Goal: Information Seeking & Learning: Learn about a topic

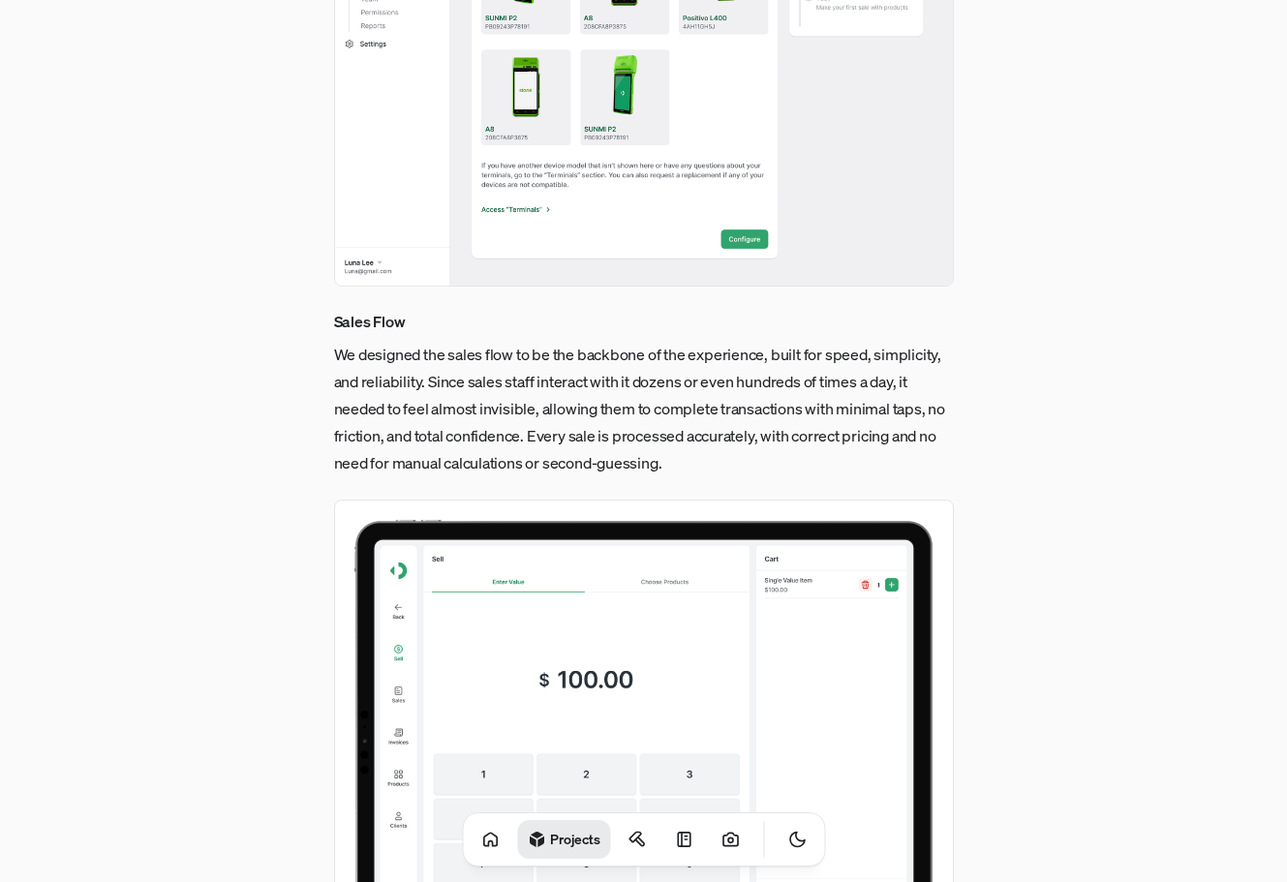
scroll to position [3197, 0]
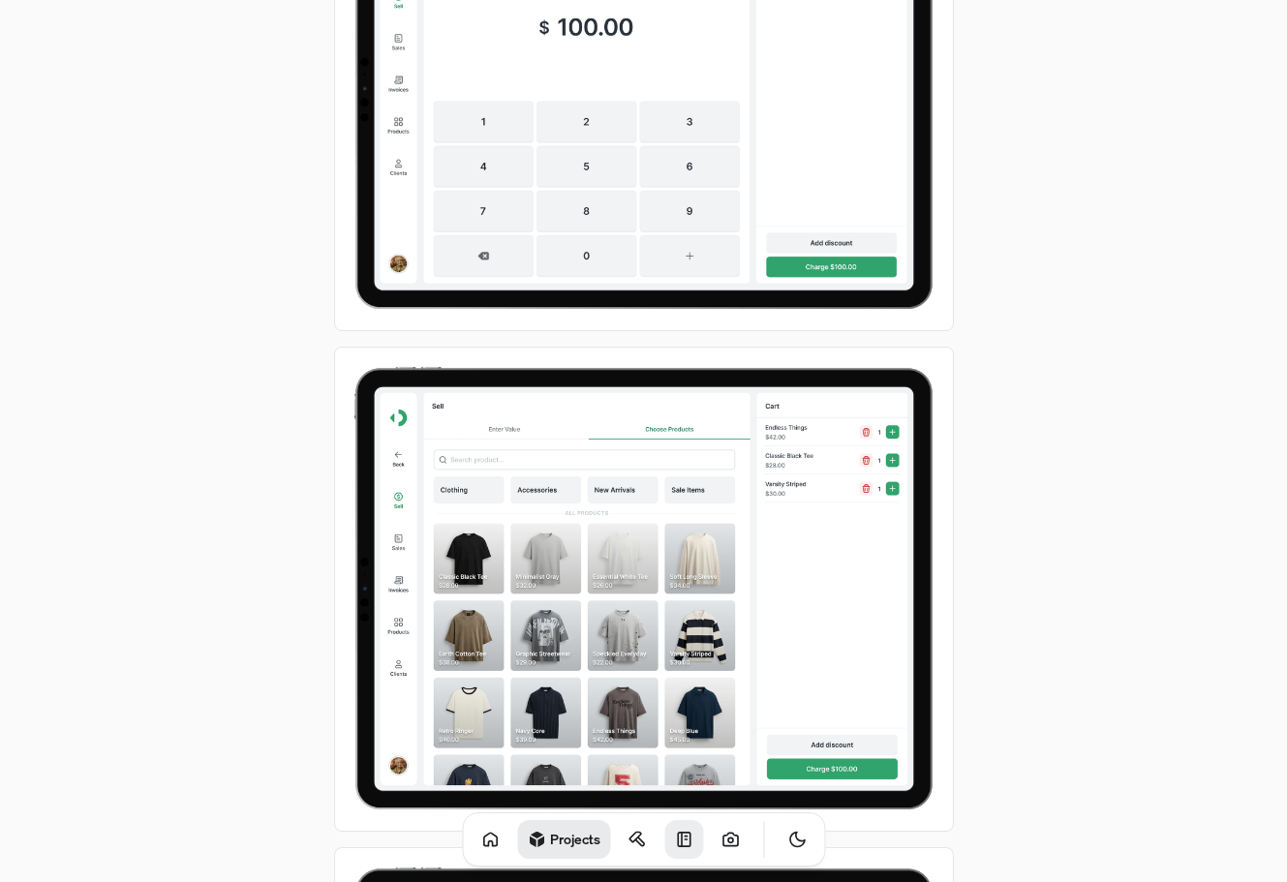
click at [674, 841] on icon at bounding box center [683, 839] width 19 height 19
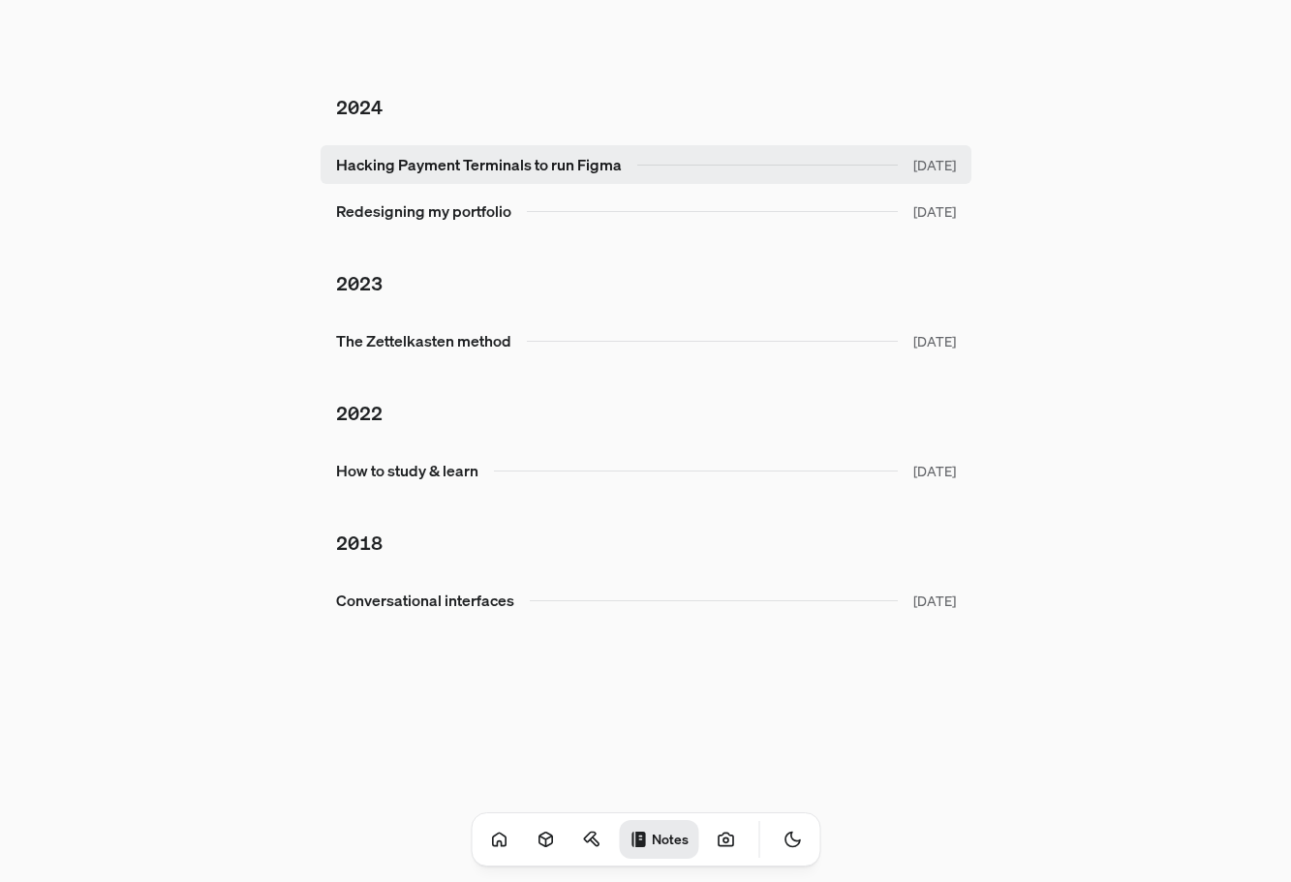
click at [422, 156] on link "Hacking Payment Terminals to run Figma [DATE]" at bounding box center [646, 164] width 651 height 39
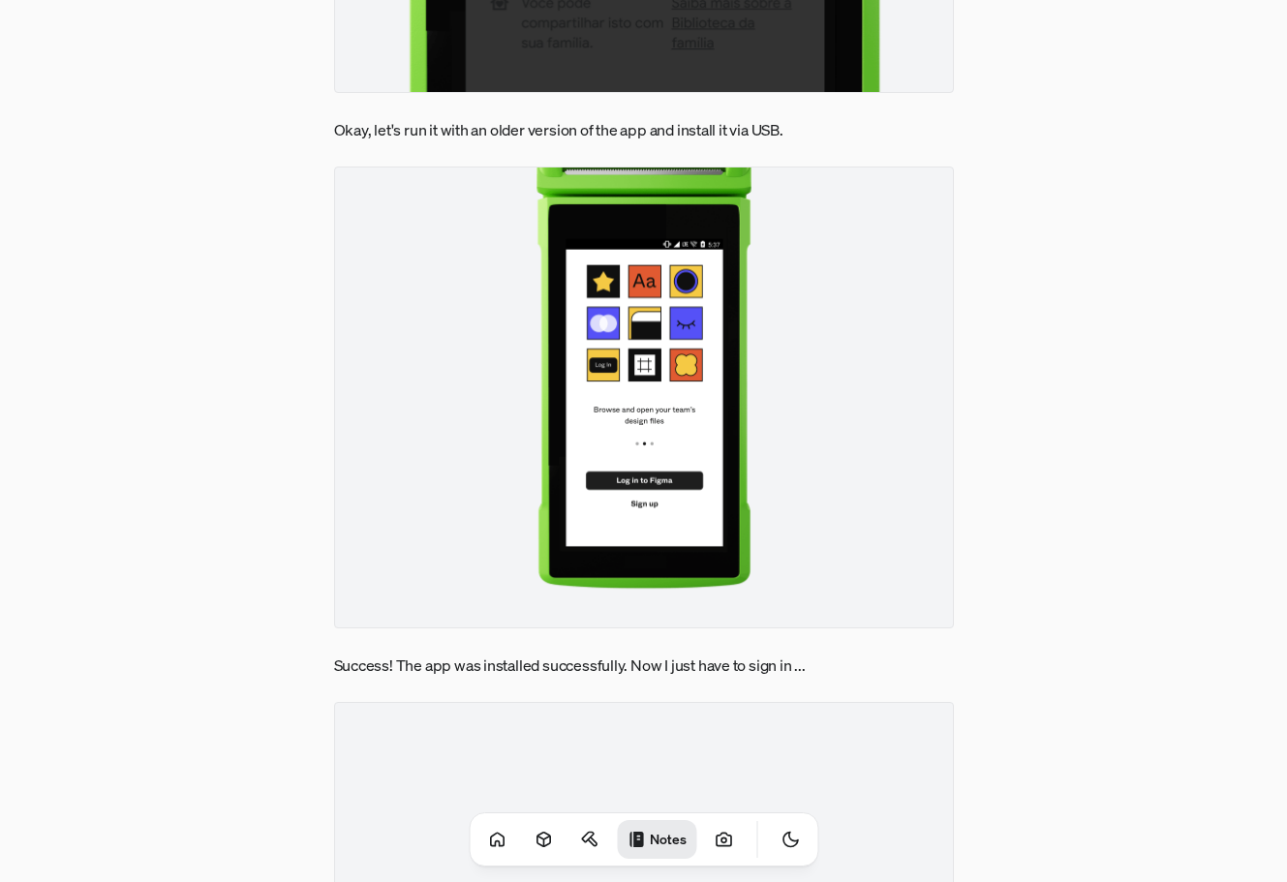
scroll to position [1356, 0]
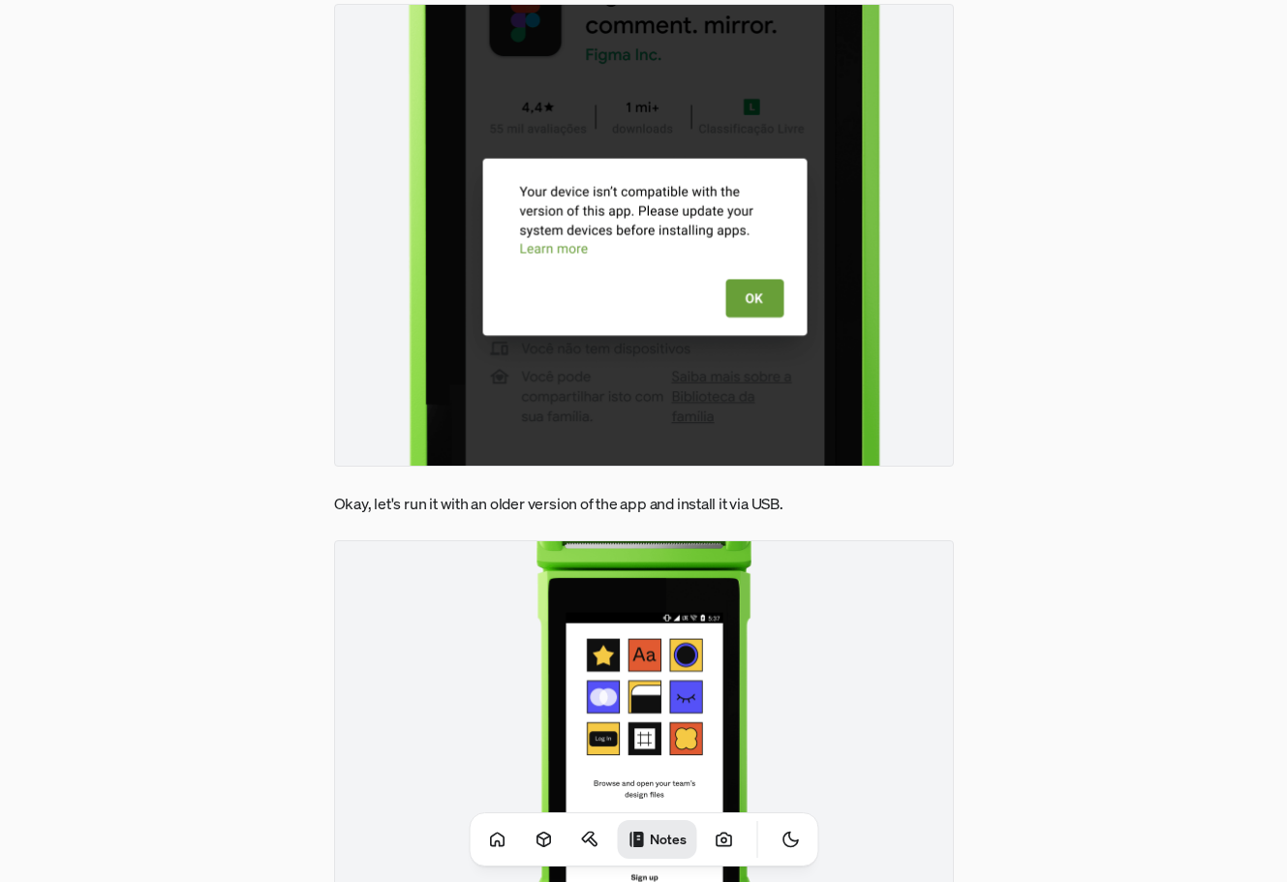
click at [705, 604] on img at bounding box center [644, 772] width 620 height 463
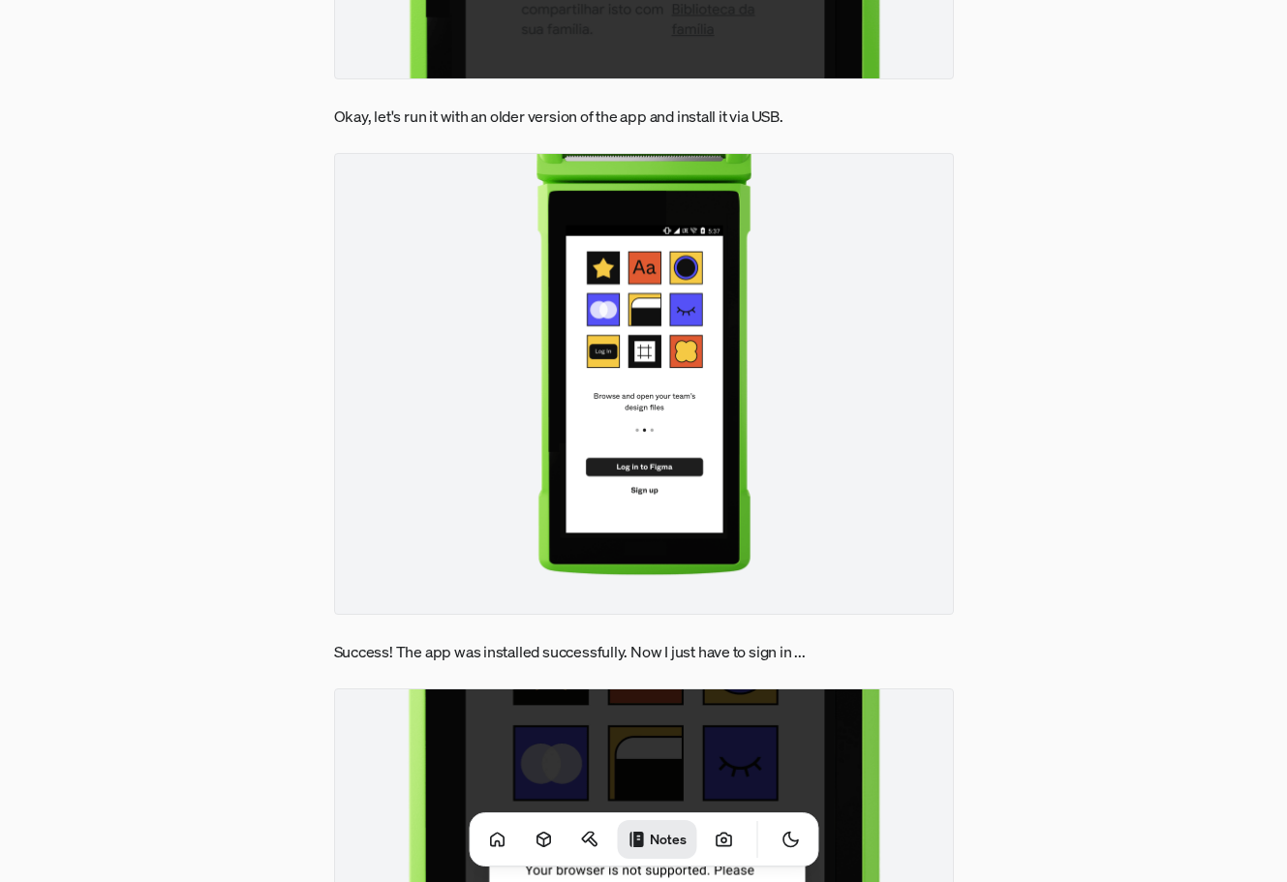
click at [789, 537] on img at bounding box center [644, 384] width 620 height 463
click at [790, 536] on img at bounding box center [644, 384] width 620 height 463
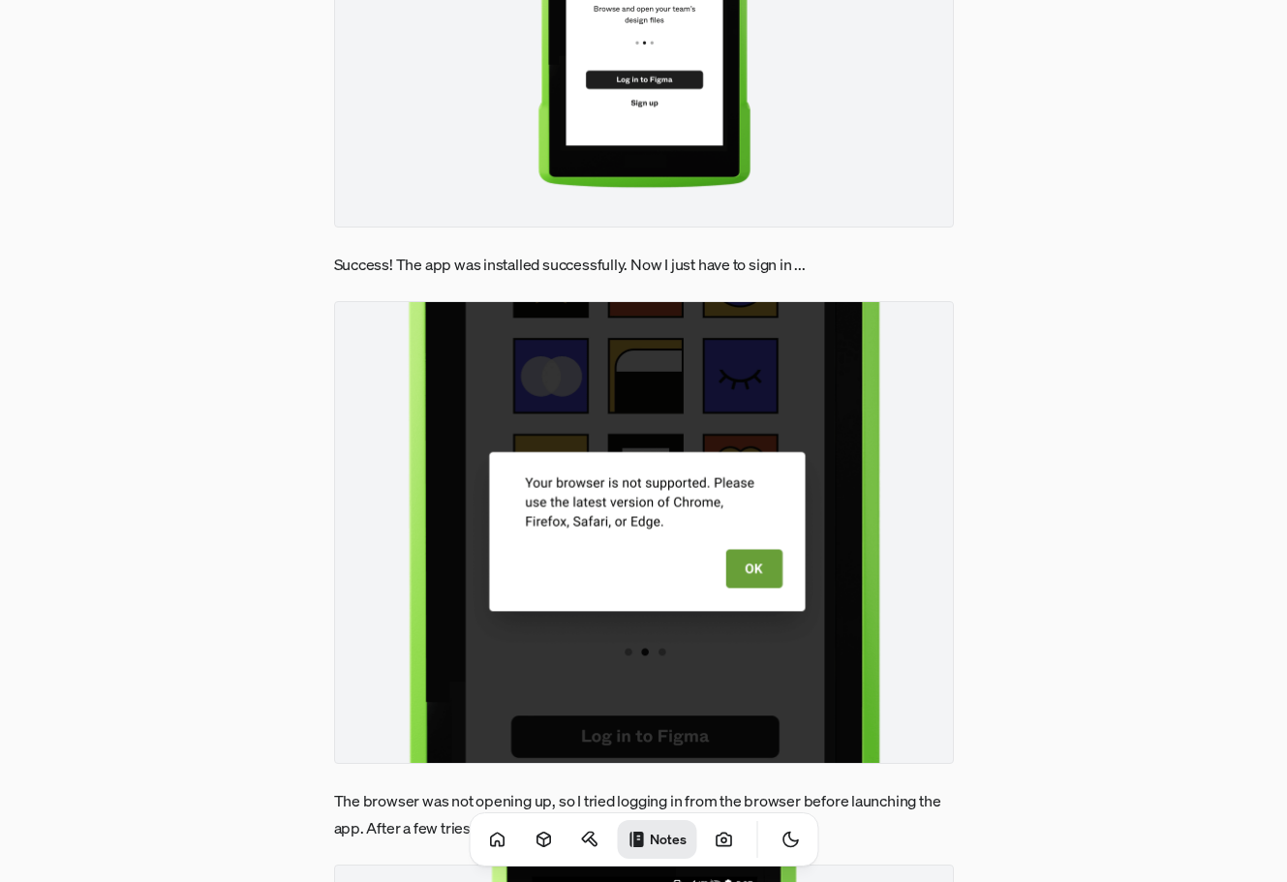
click at [764, 537] on img at bounding box center [644, 532] width 620 height 463
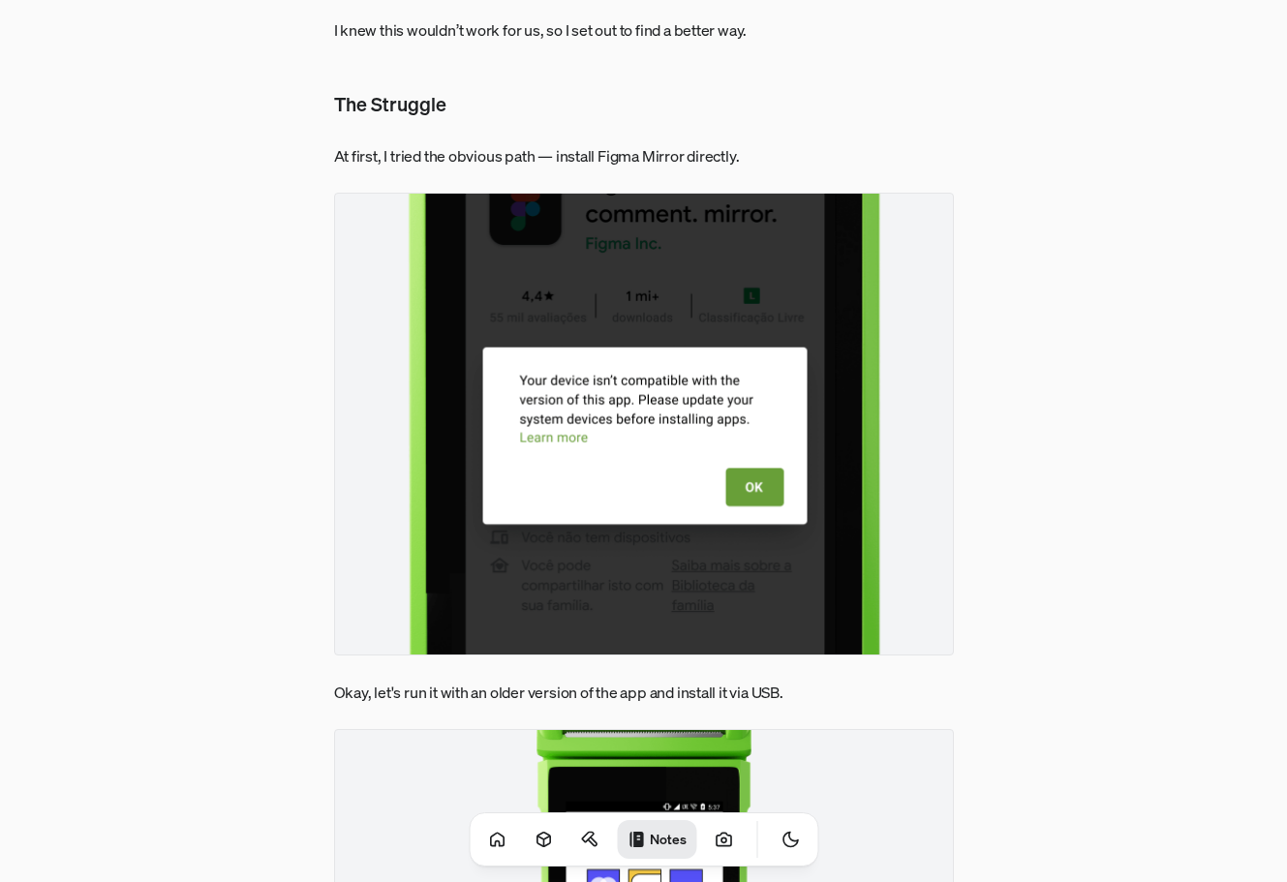
scroll to position [1066, 0]
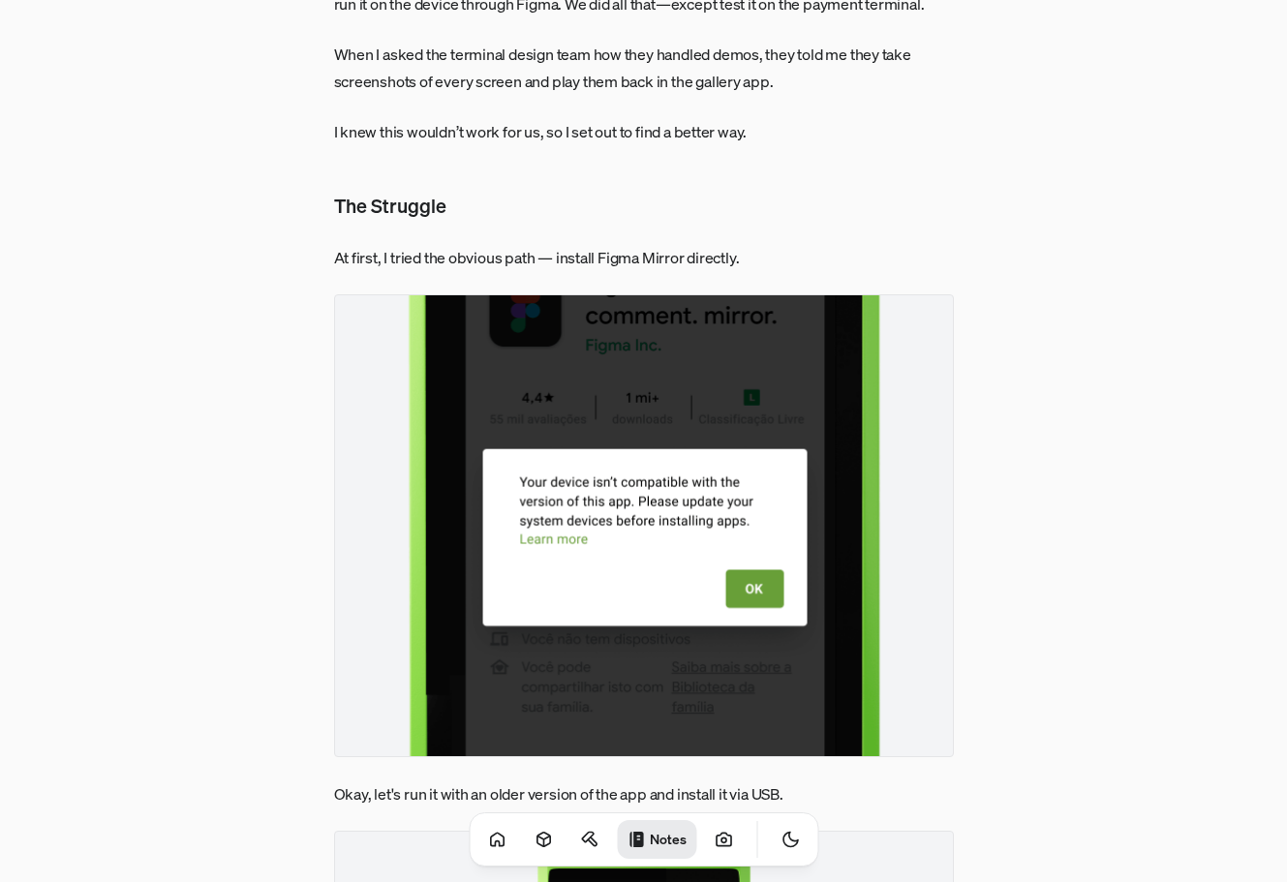
click at [764, 537] on img at bounding box center [644, 525] width 620 height 463
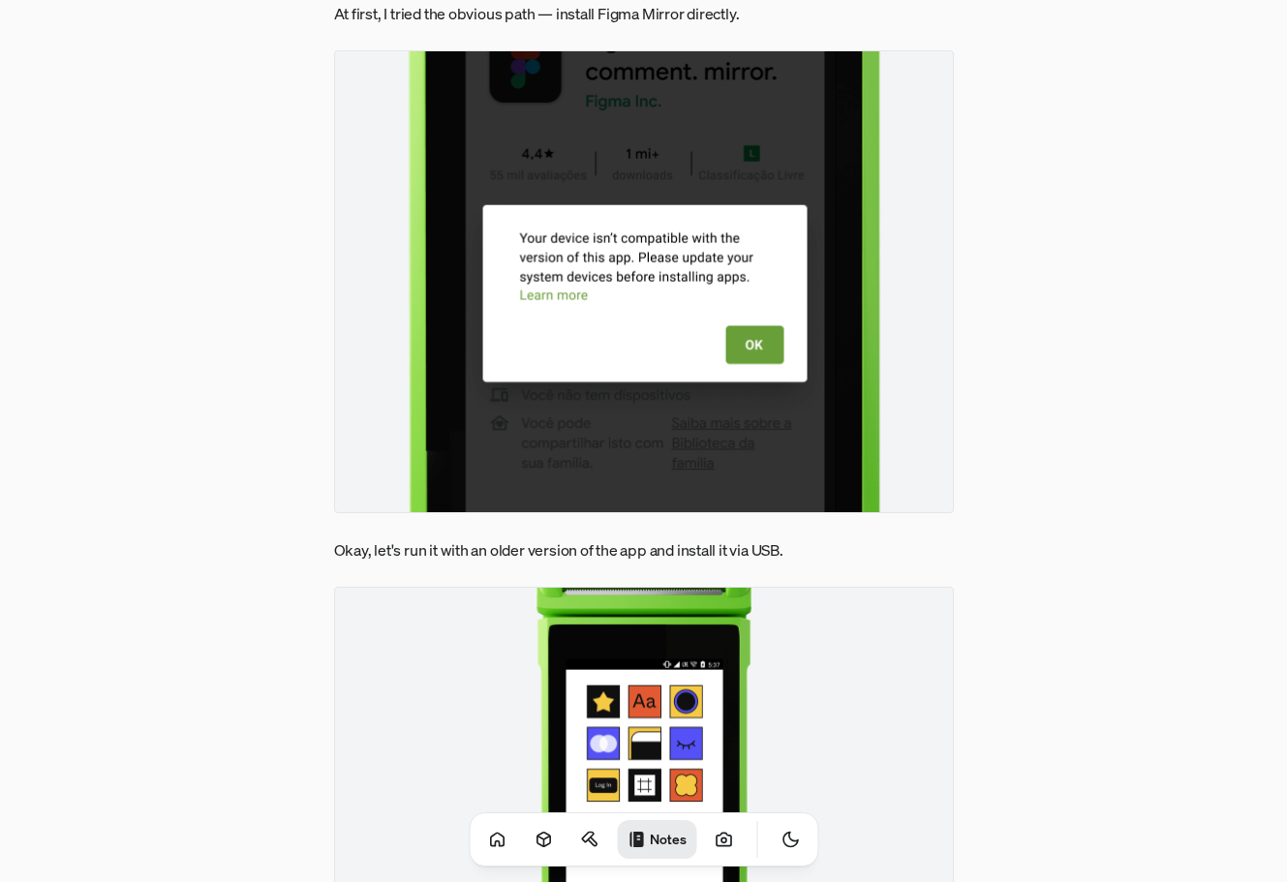
scroll to position [1647, 0]
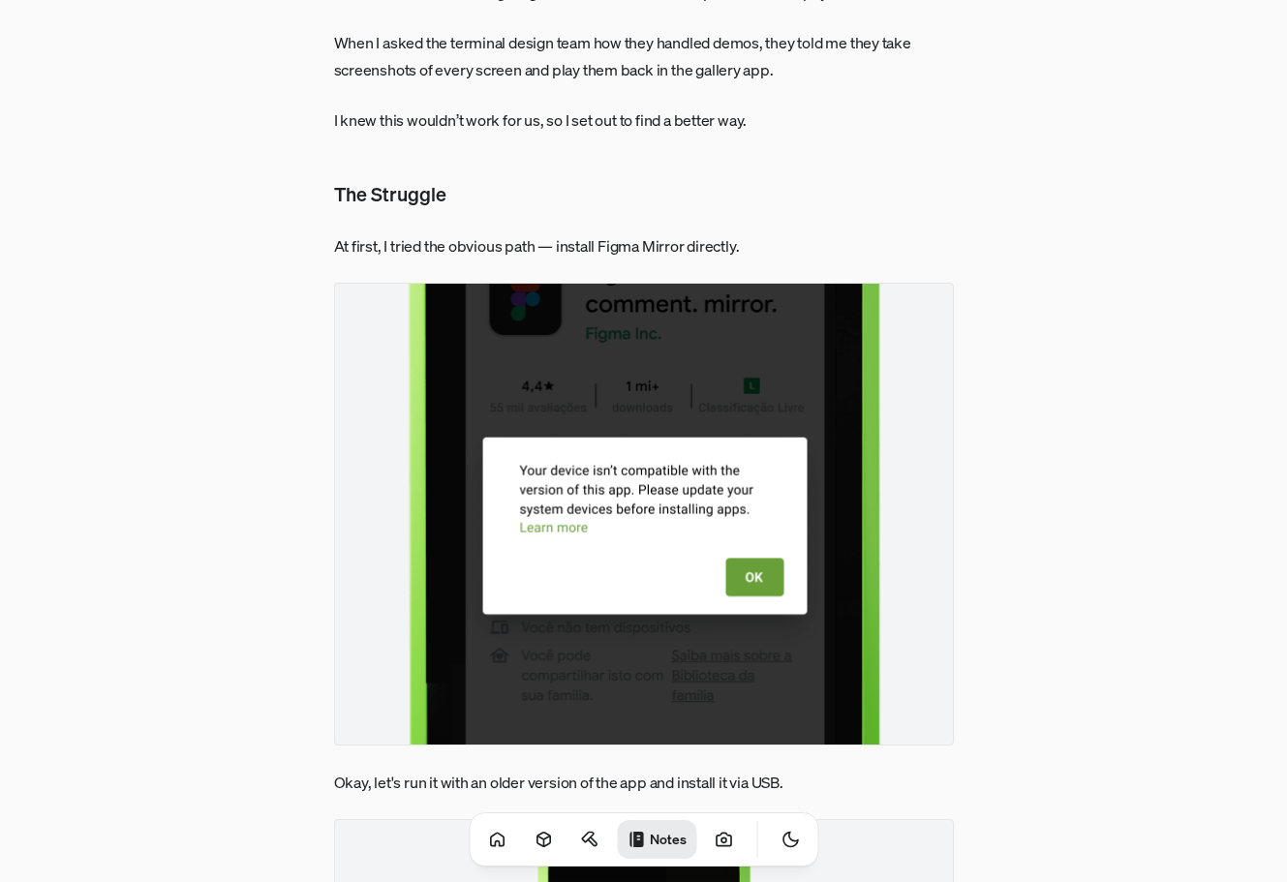
scroll to position [1162, 0]
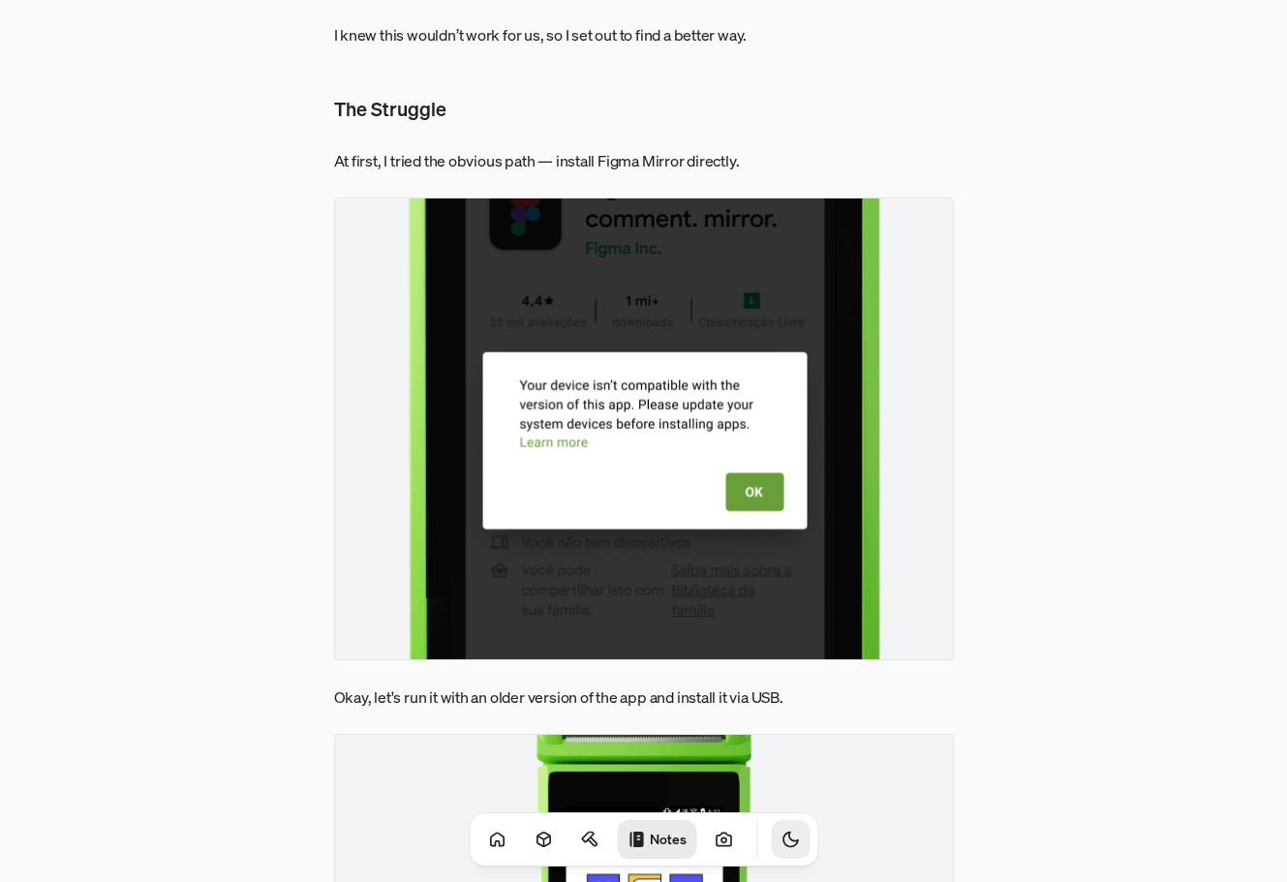
click at [784, 841] on icon "Toggle Theme" at bounding box center [791, 840] width 15 height 15
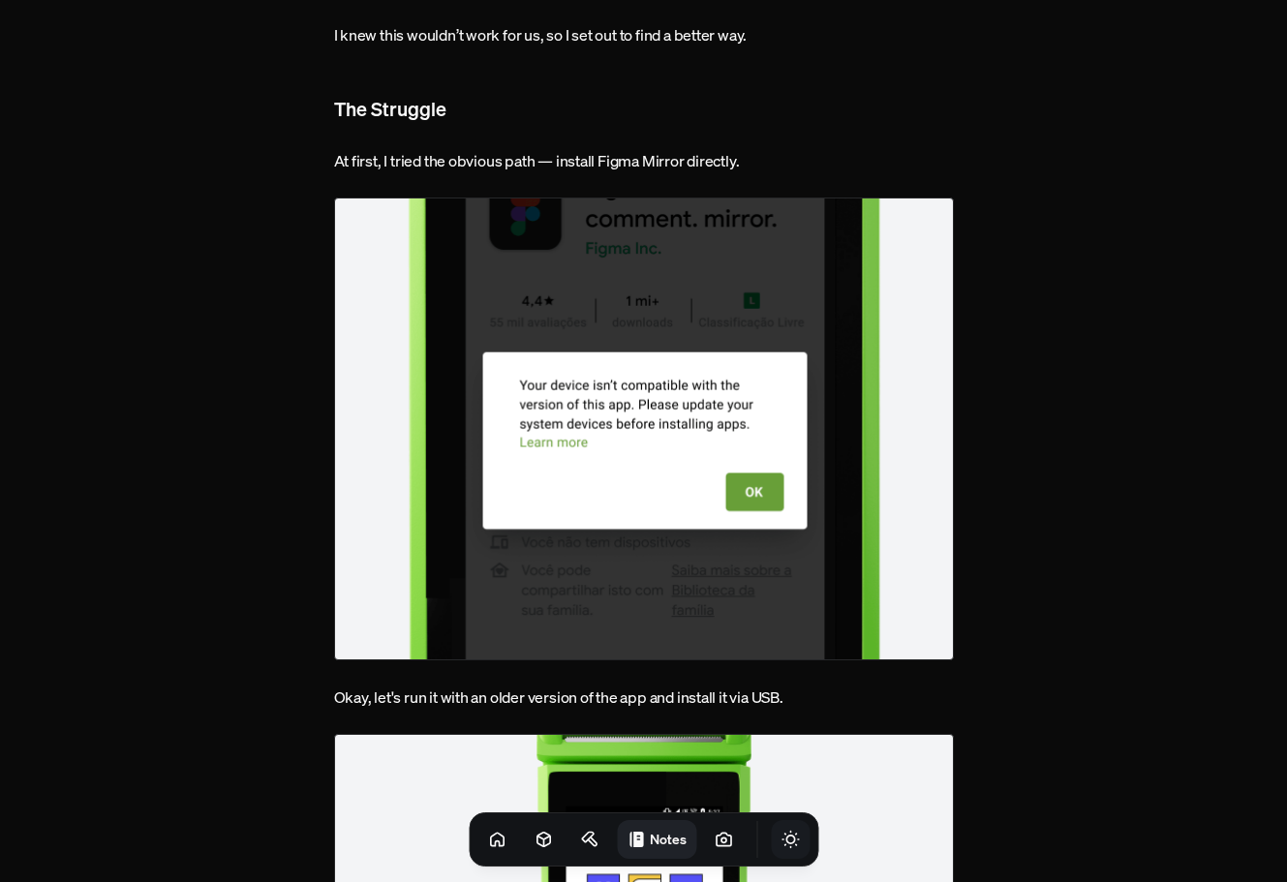
click at [781, 842] on icon "Toggle Theme" at bounding box center [790, 839] width 19 height 19
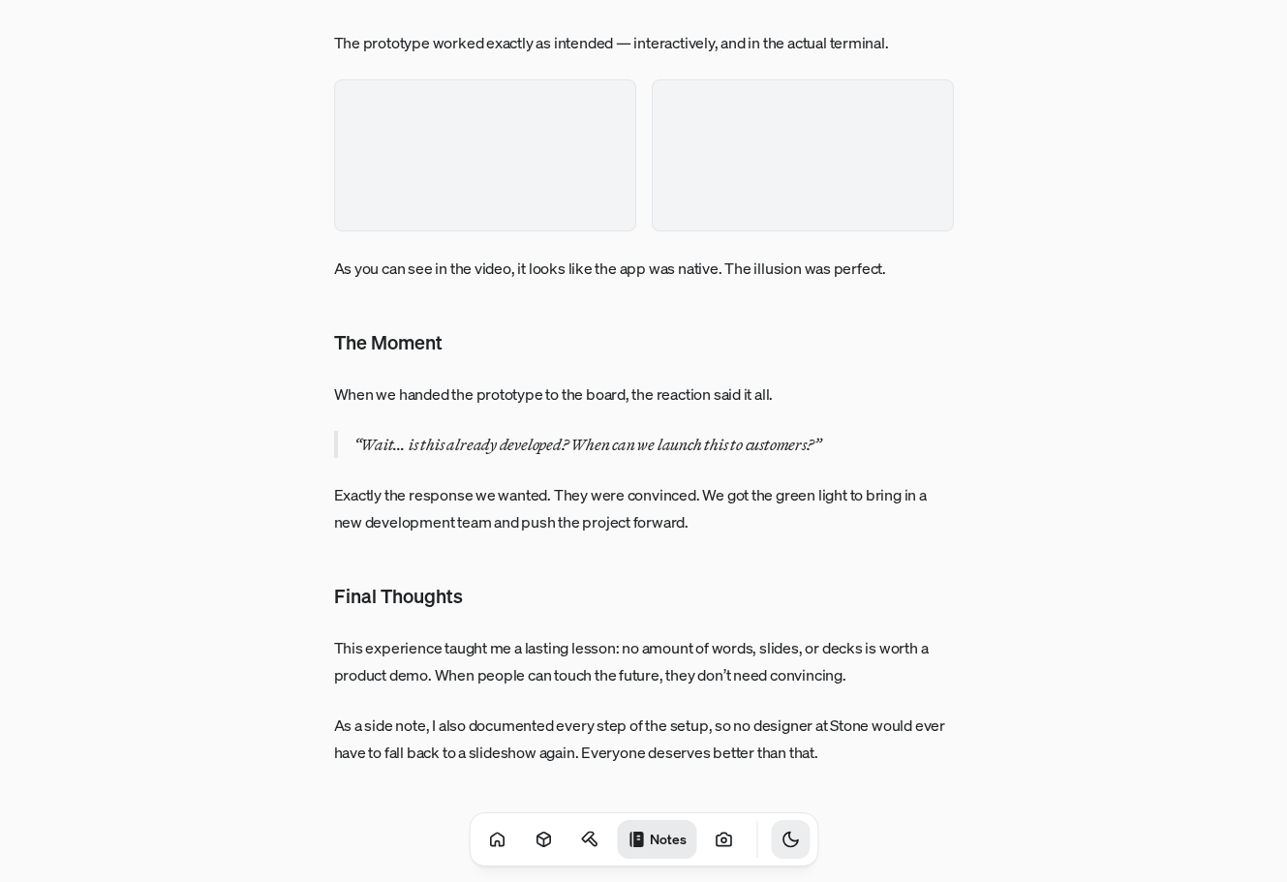
scroll to position [5328, 0]
drag, startPoint x: 613, startPoint y: 225, endPoint x: 529, endPoint y: 248, distance: 87.4
click at [530, 232] on video at bounding box center [485, 155] width 302 height 152
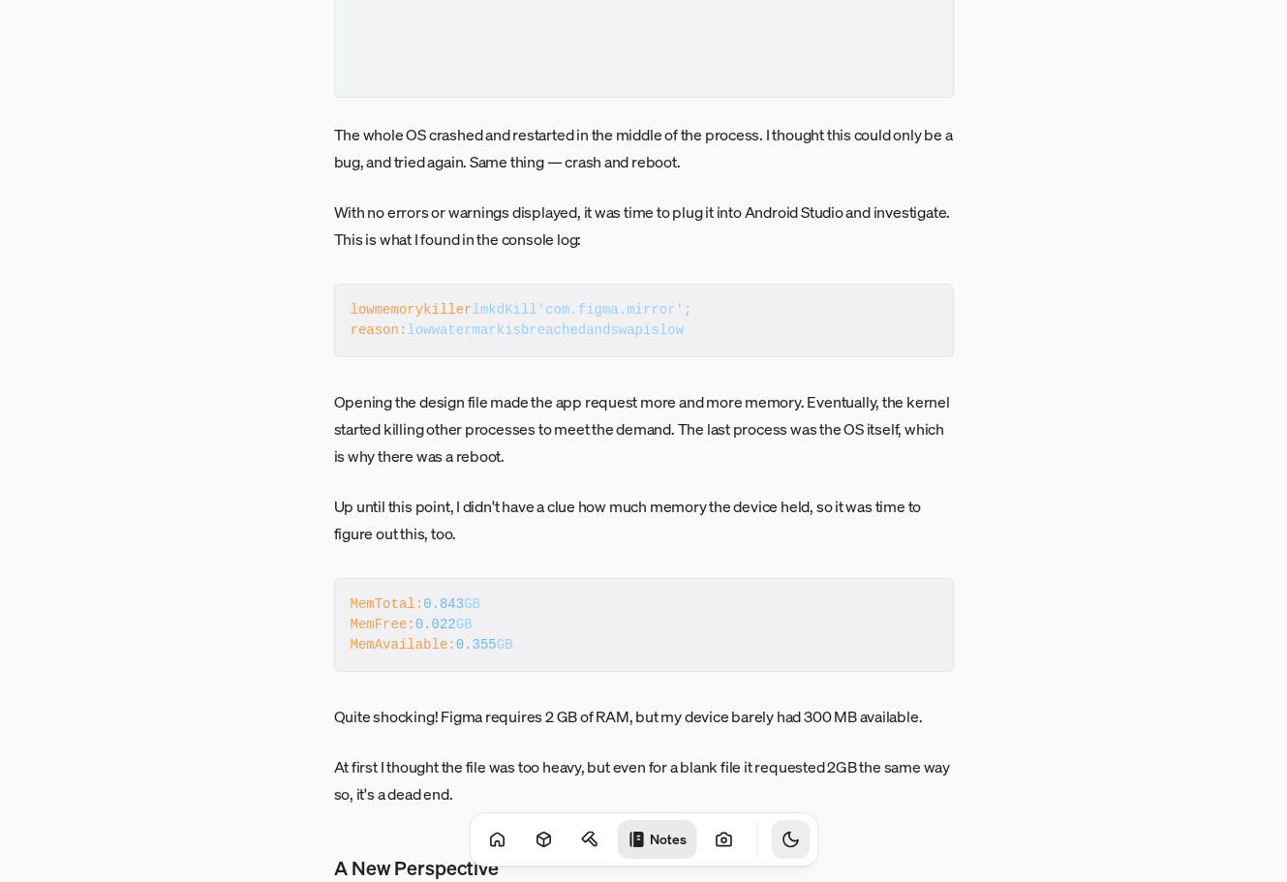
scroll to position [3972, 0]
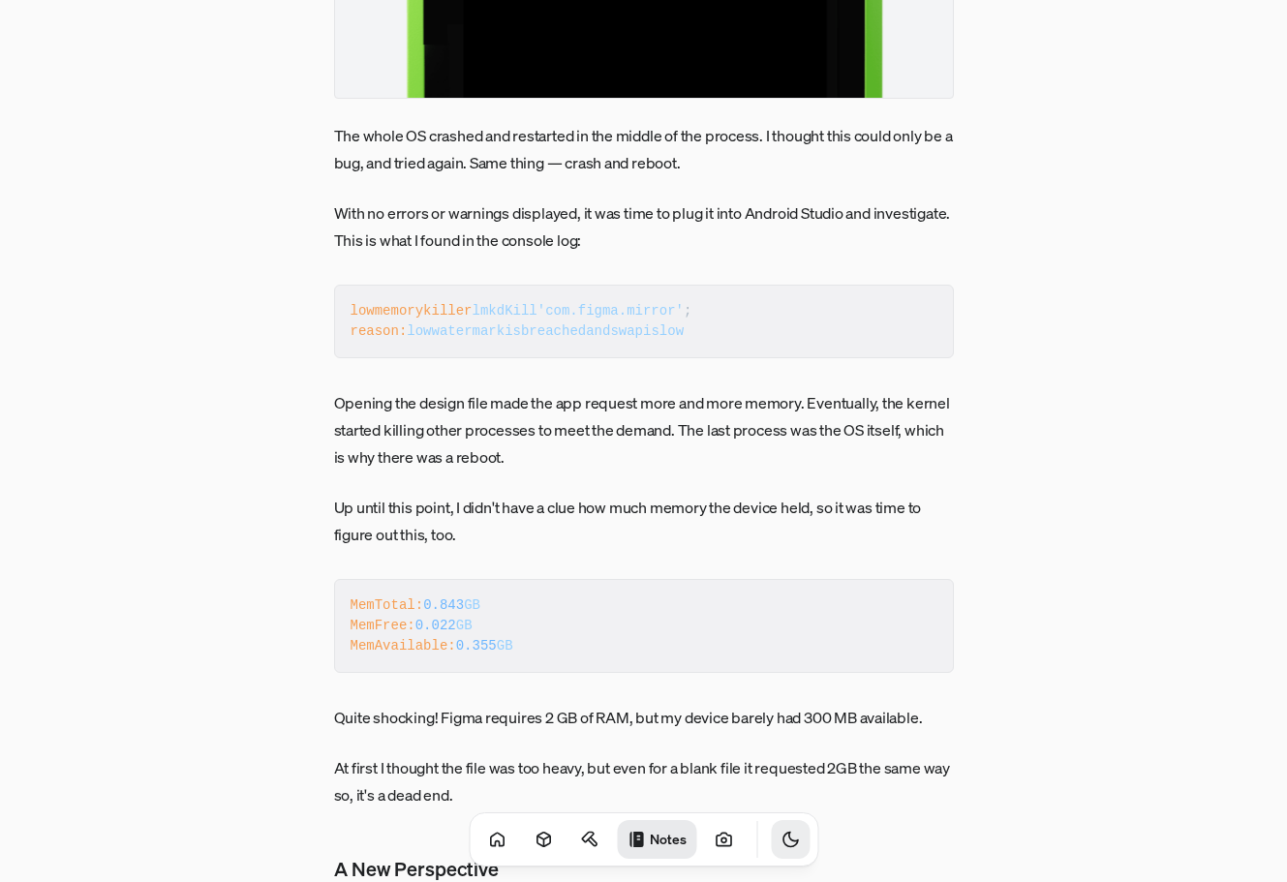
click at [771, 851] on button "Toggle Theme" at bounding box center [790, 839] width 39 height 39
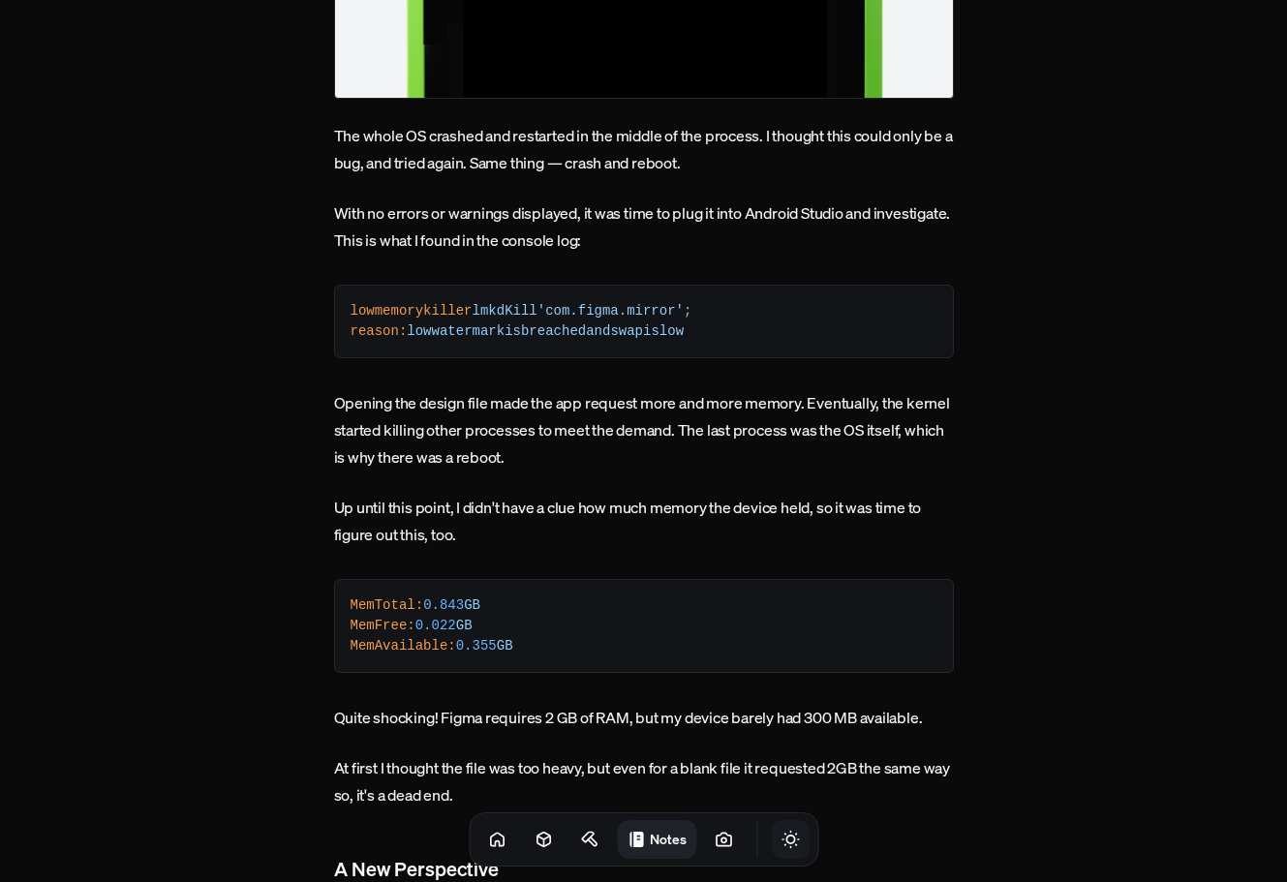
click at [771, 851] on button "Toggle Theme" at bounding box center [790, 839] width 39 height 39
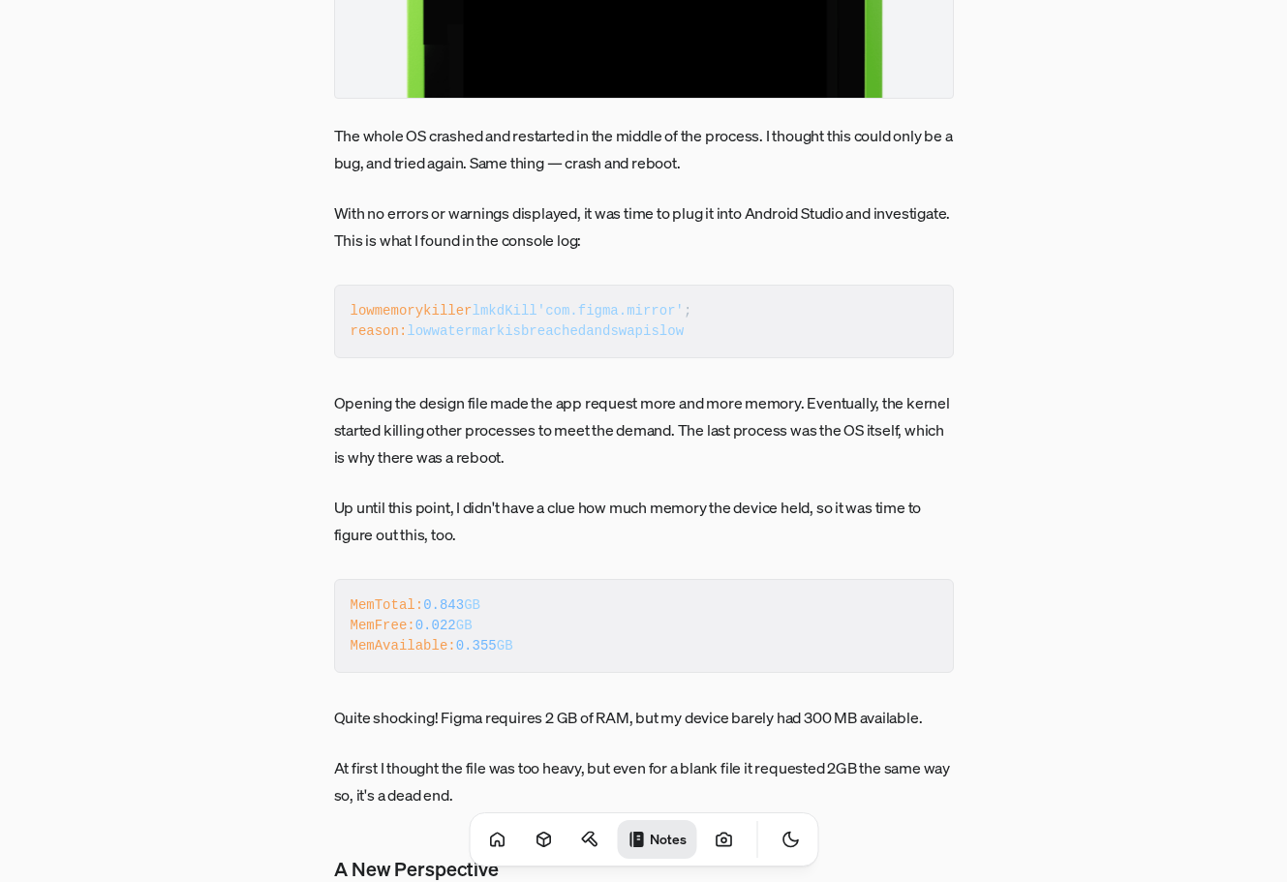
drag, startPoint x: 481, startPoint y: 618, endPoint x: 401, endPoint y: 600, distance: 82.5
click at [401, 600] on code "MemTotal: 0.843 GB MemFree: 0.022 GB MemAvailable: 0.355 GB" at bounding box center [644, 626] width 587 height 61
click at [781, 836] on icon "Toggle Theme" at bounding box center [790, 839] width 19 height 19
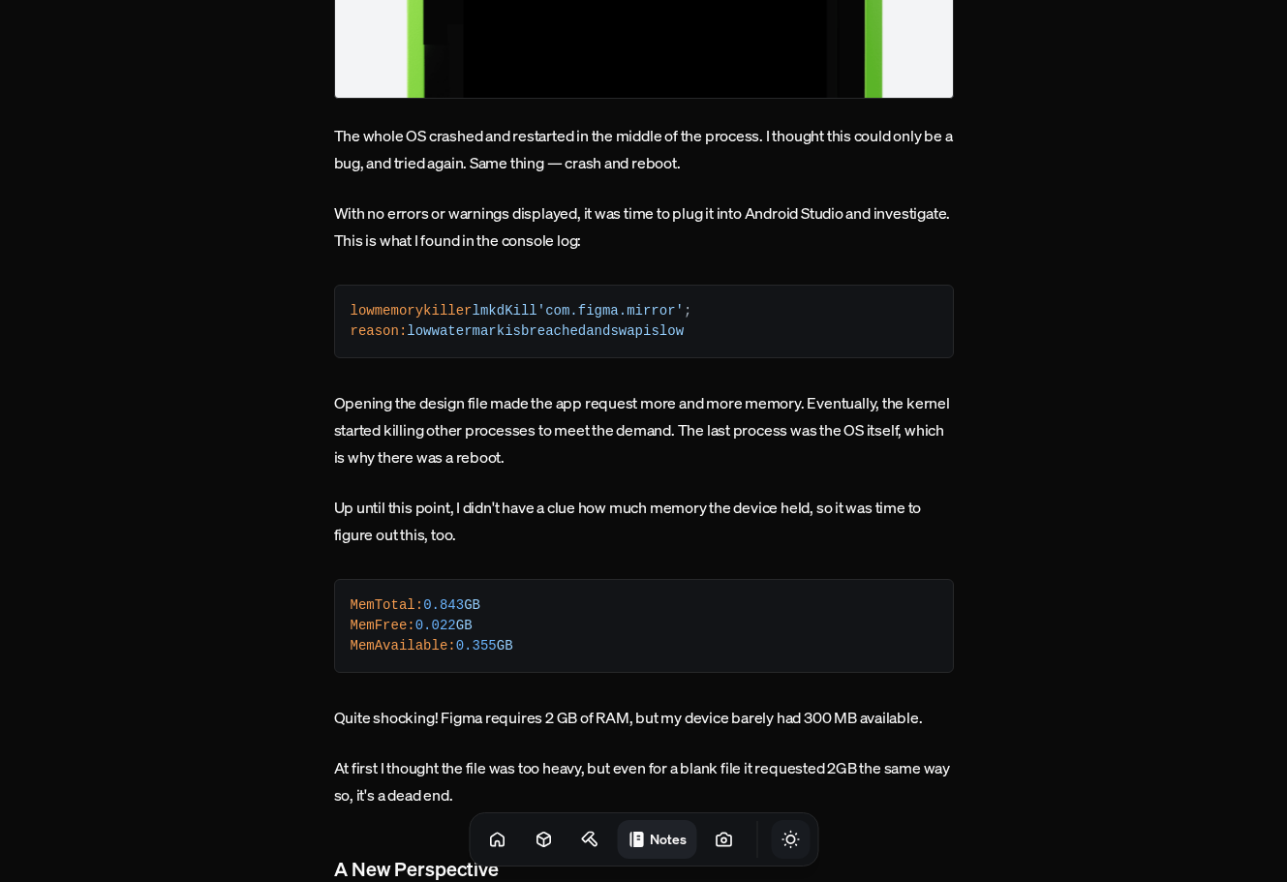
scroll to position [3875, 0]
